Goal: Task Accomplishment & Management: Use online tool/utility

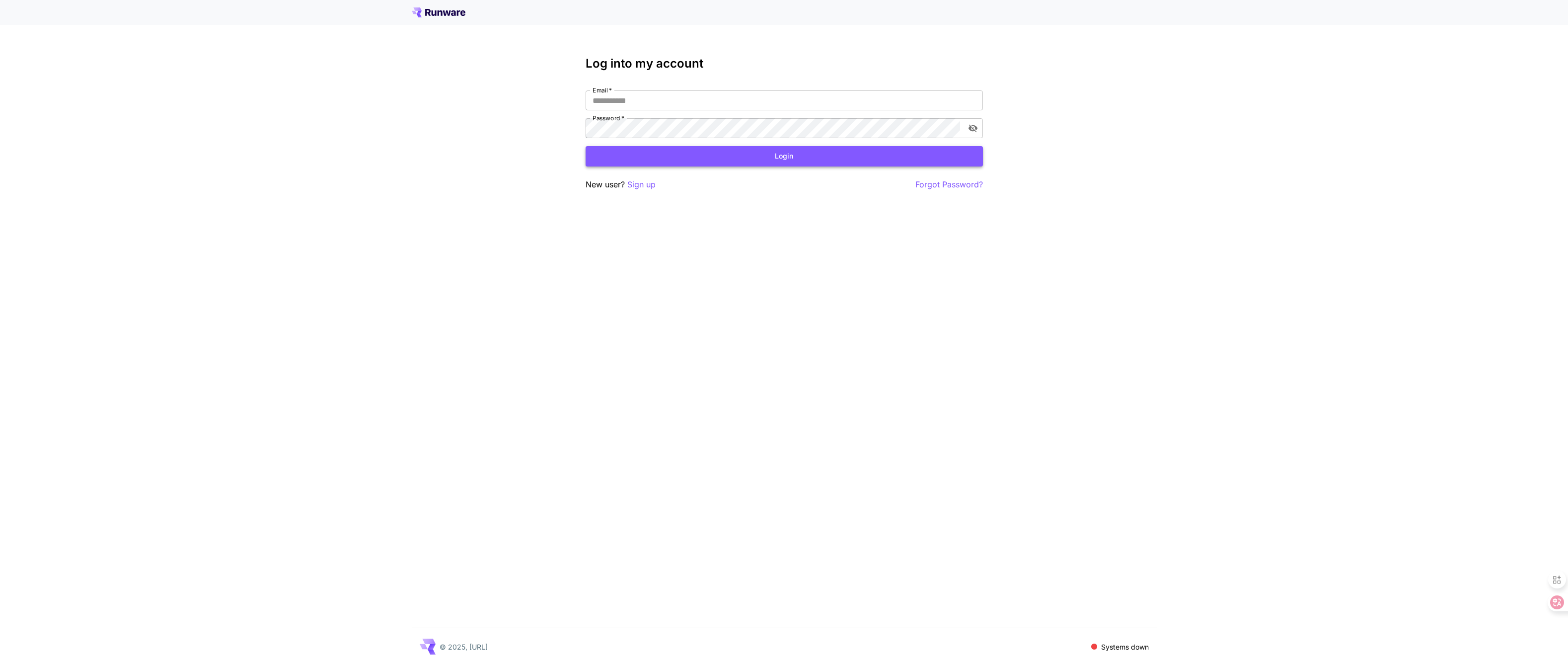
type input "**********"
click at [677, 151] on button "Login" at bounding box center [784, 156] width 397 height 20
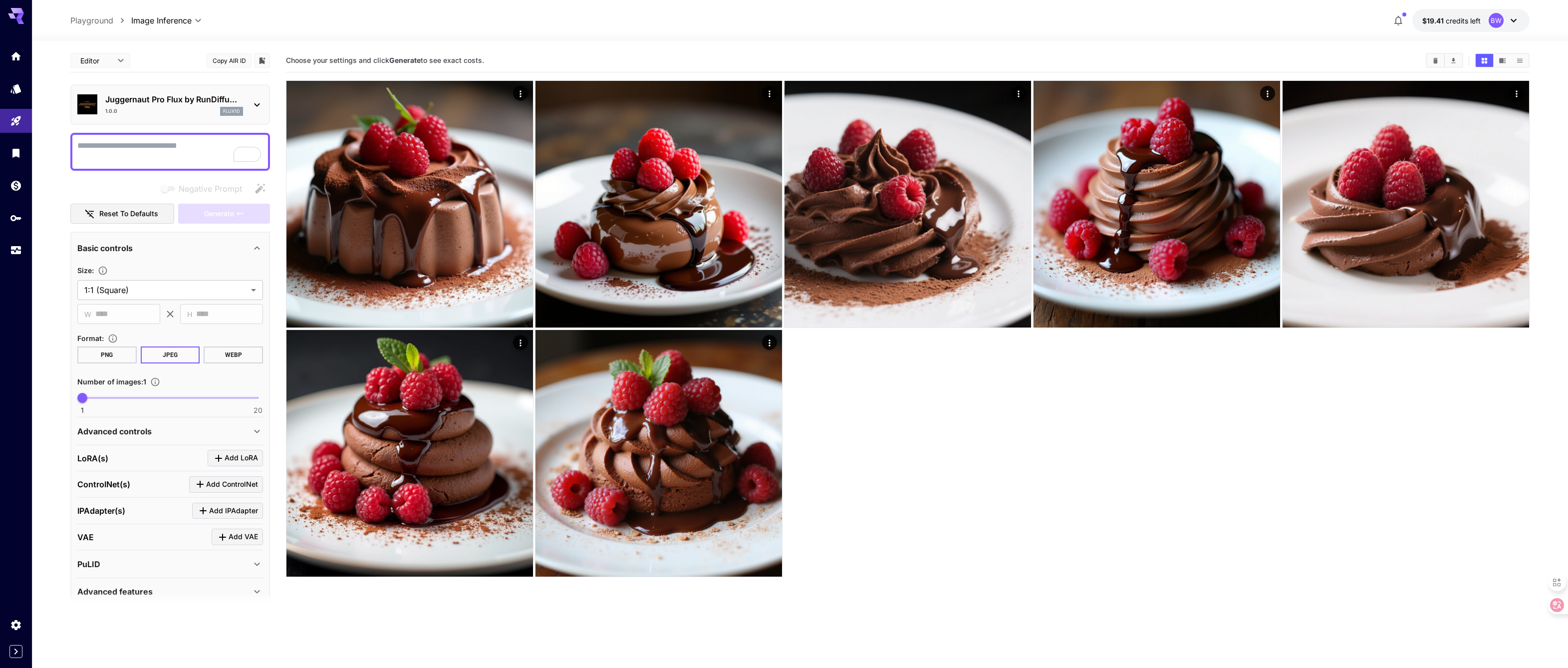
click at [72, 23] on p "Playground" at bounding box center [92, 21] width 43 height 12
click at [17, 251] on icon "Usage" at bounding box center [17, 249] width 10 height 5
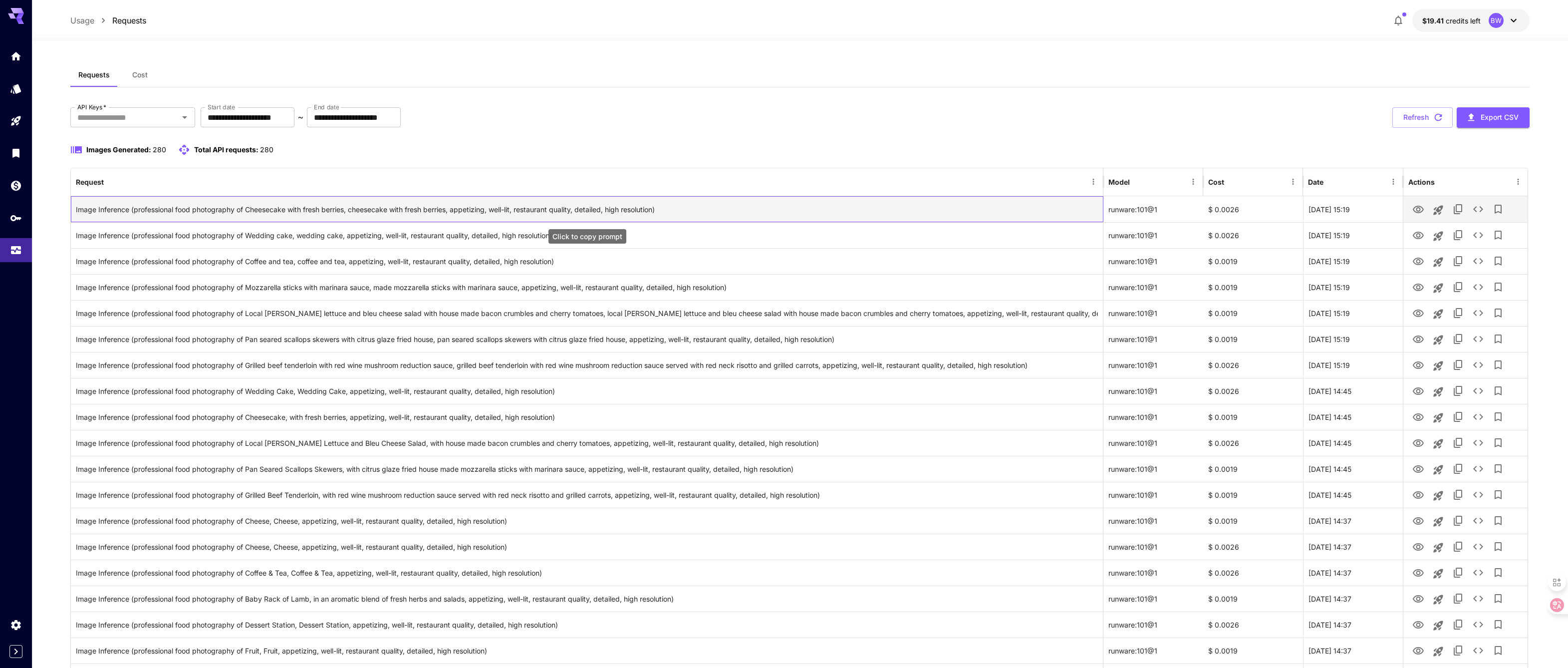
click at [652, 210] on div "Image Inference (professional food photography of Cheesecake with fresh berries…" at bounding box center [587, 210] width 1022 height 26
click at [1414, 209] on icon "View Image" at bounding box center [1418, 210] width 12 height 12
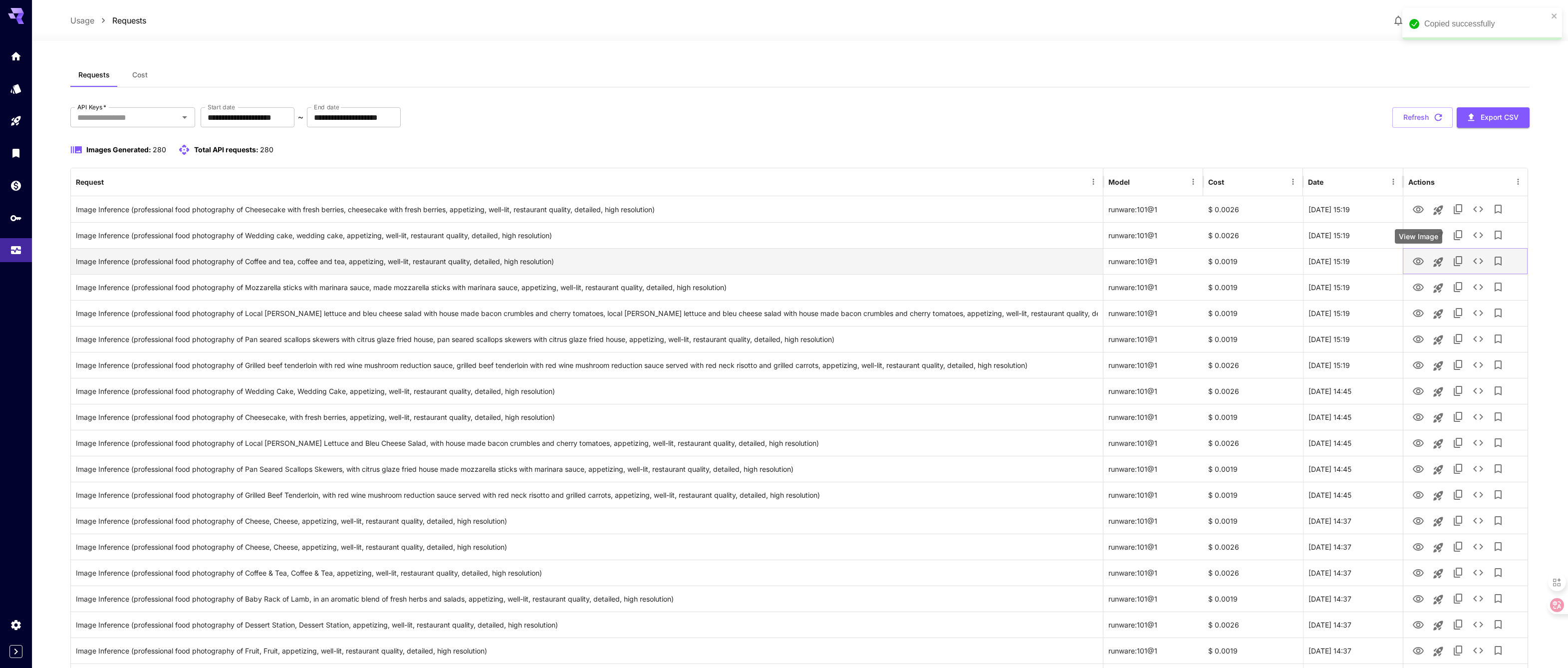
click at [1417, 263] on icon "View Image" at bounding box center [1418, 262] width 12 height 12
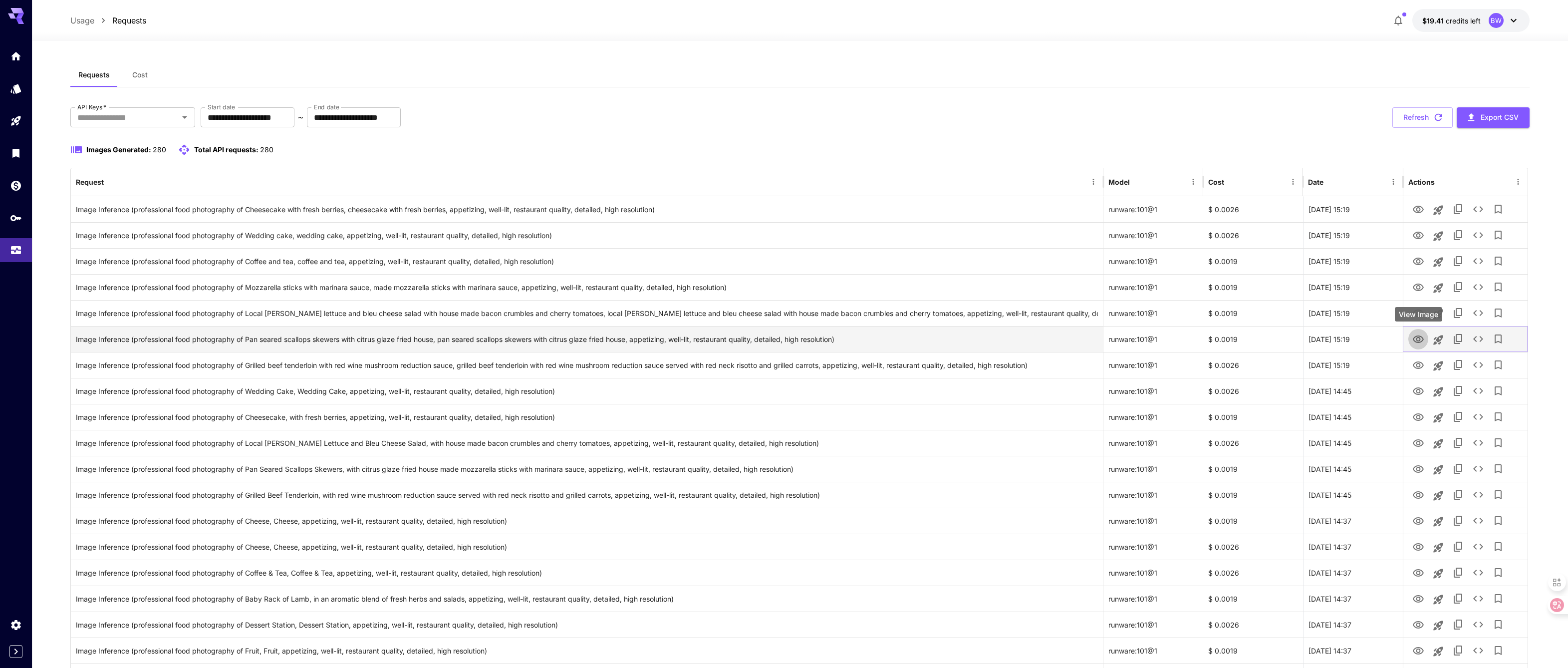
click at [1421, 336] on icon "View Image" at bounding box center [1418, 340] width 12 height 12
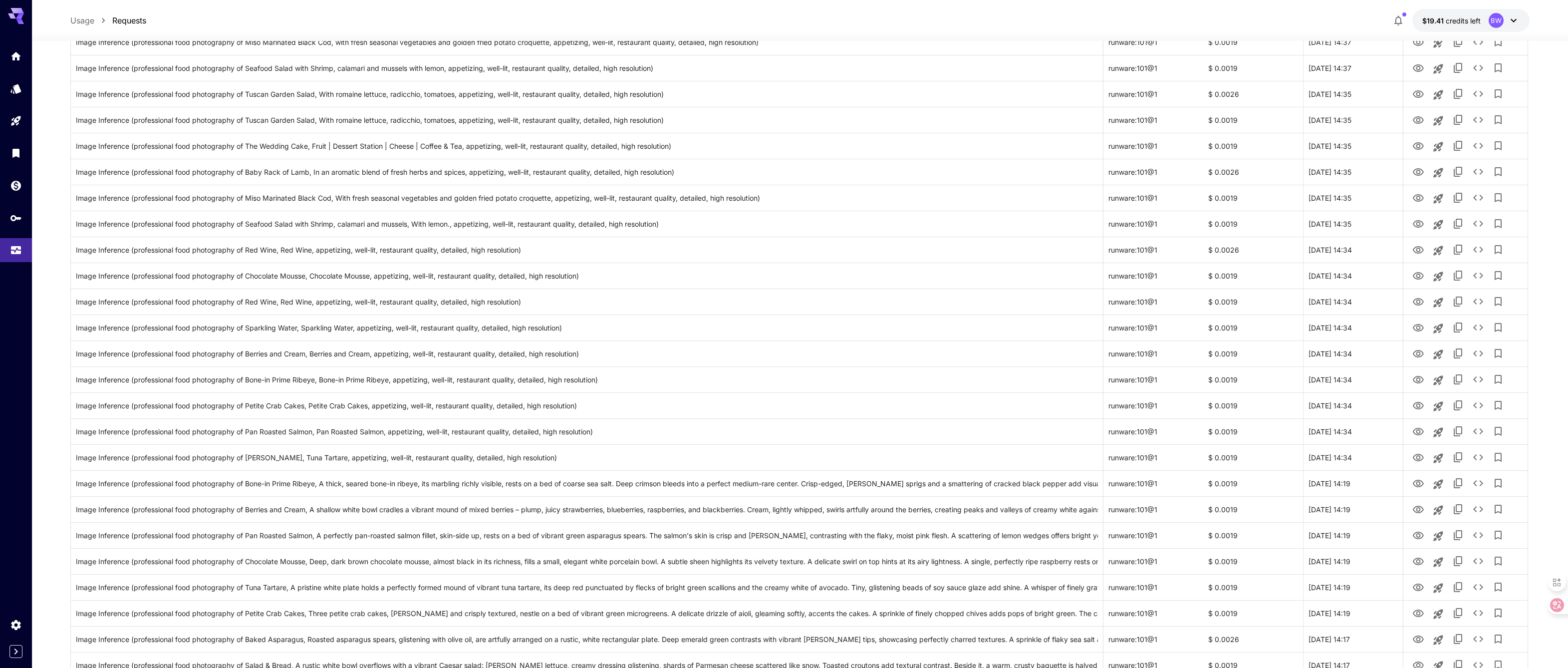
scroll to position [883, 0]
